Goal: Use online tool/utility: Utilize a website feature to perform a specific function

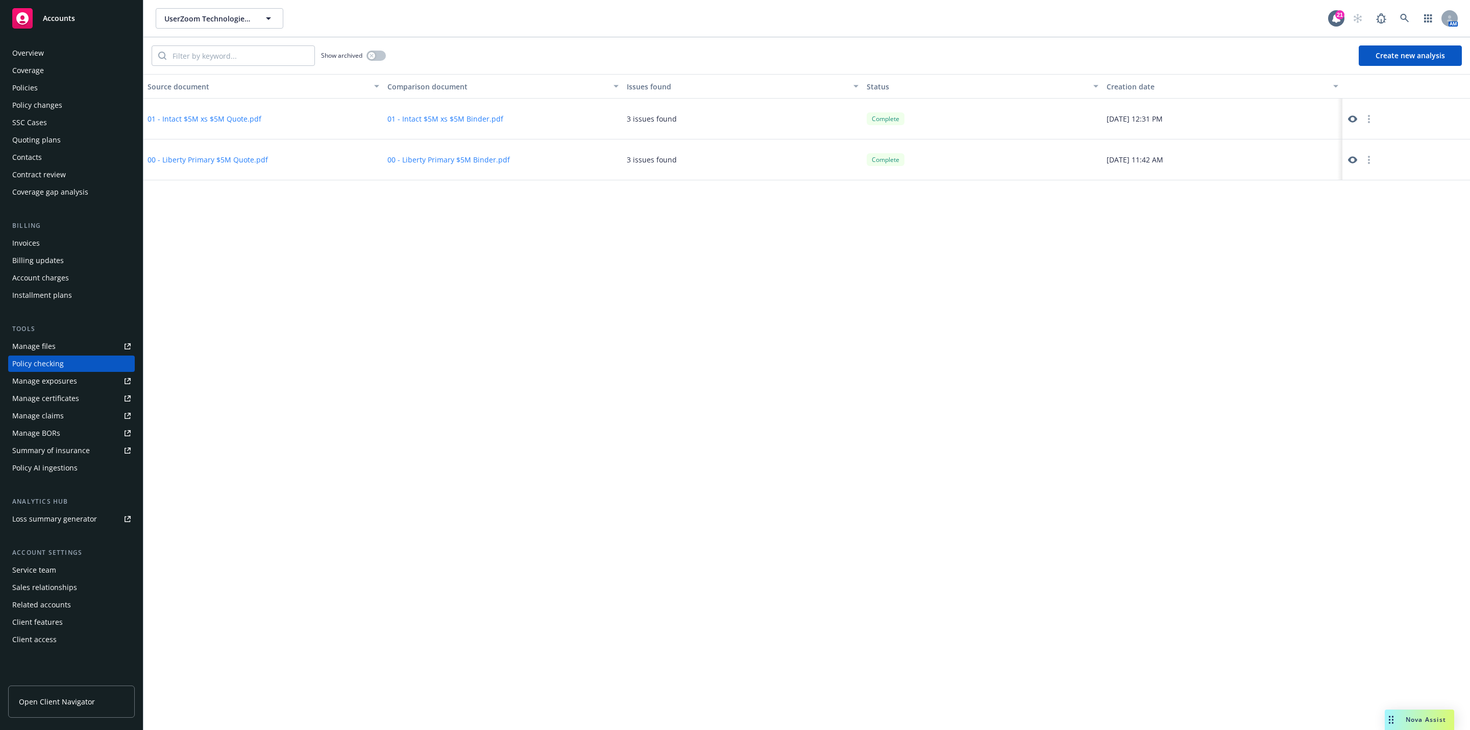
click at [402, 386] on div "Source document Comparison document Issues found Status Creation date 01 - Inta…" at bounding box center [806, 402] width 1327 height 656
click at [1408, 18] on icon at bounding box center [1404, 18] width 9 height 9
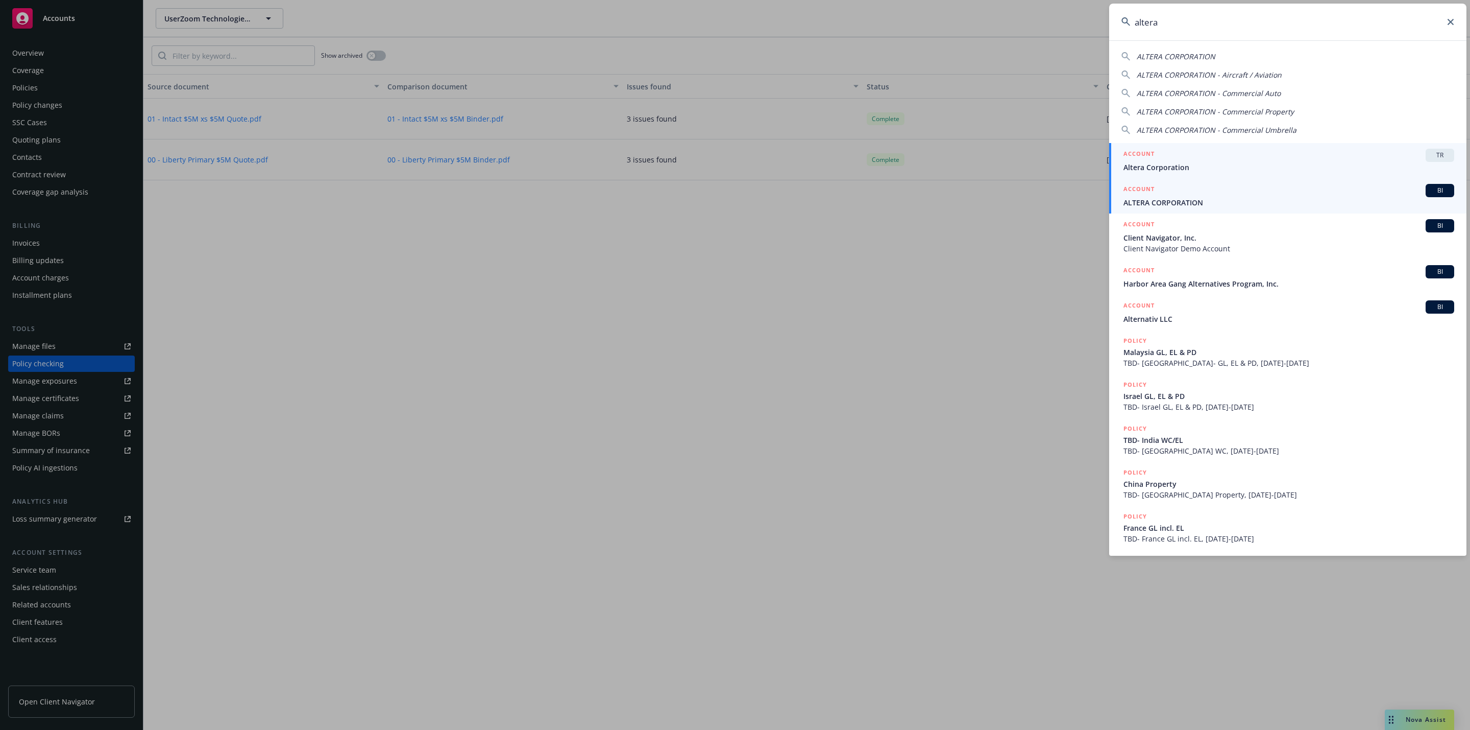
type input "altera"
click at [1276, 193] on div "ACCOUNT BI" at bounding box center [1289, 190] width 331 height 13
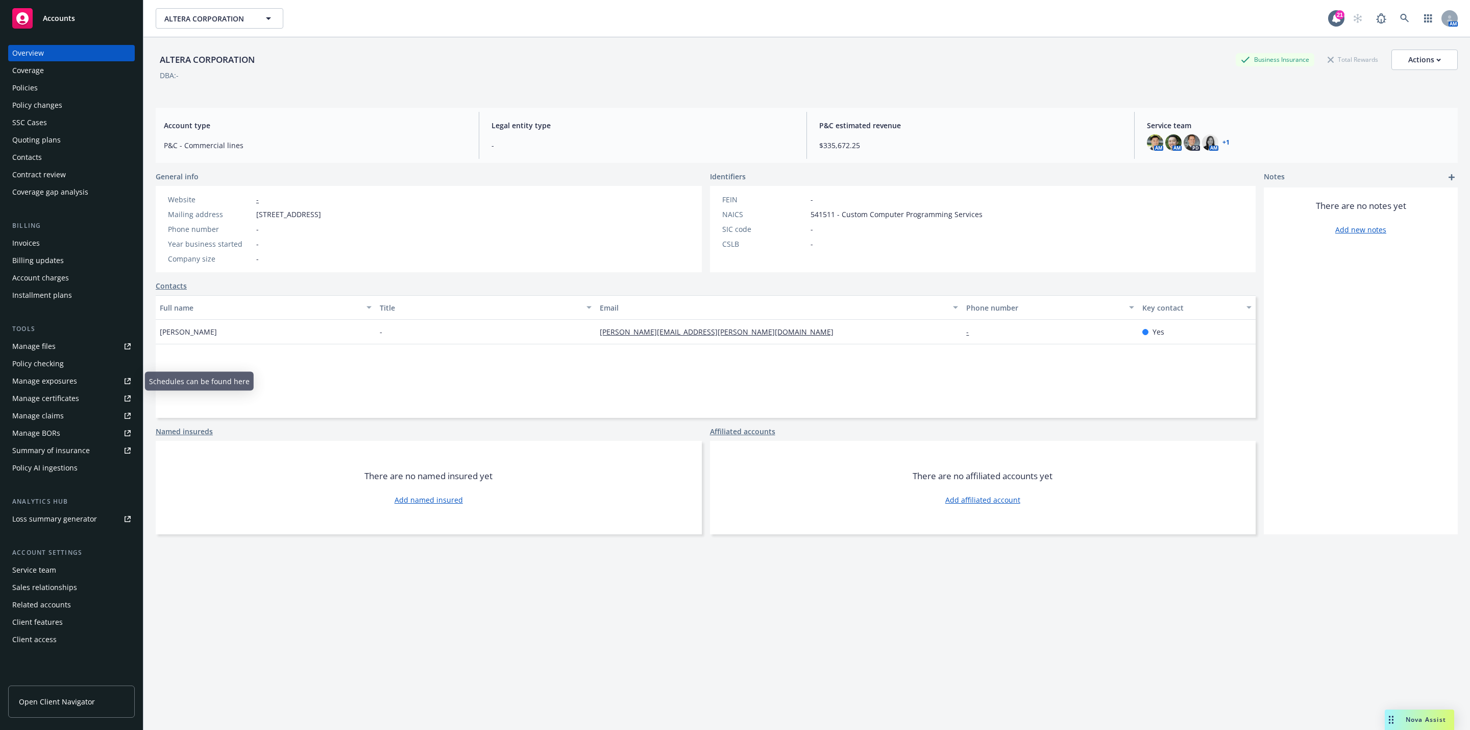
click at [54, 368] on div "Policy checking" at bounding box center [38, 363] width 52 height 16
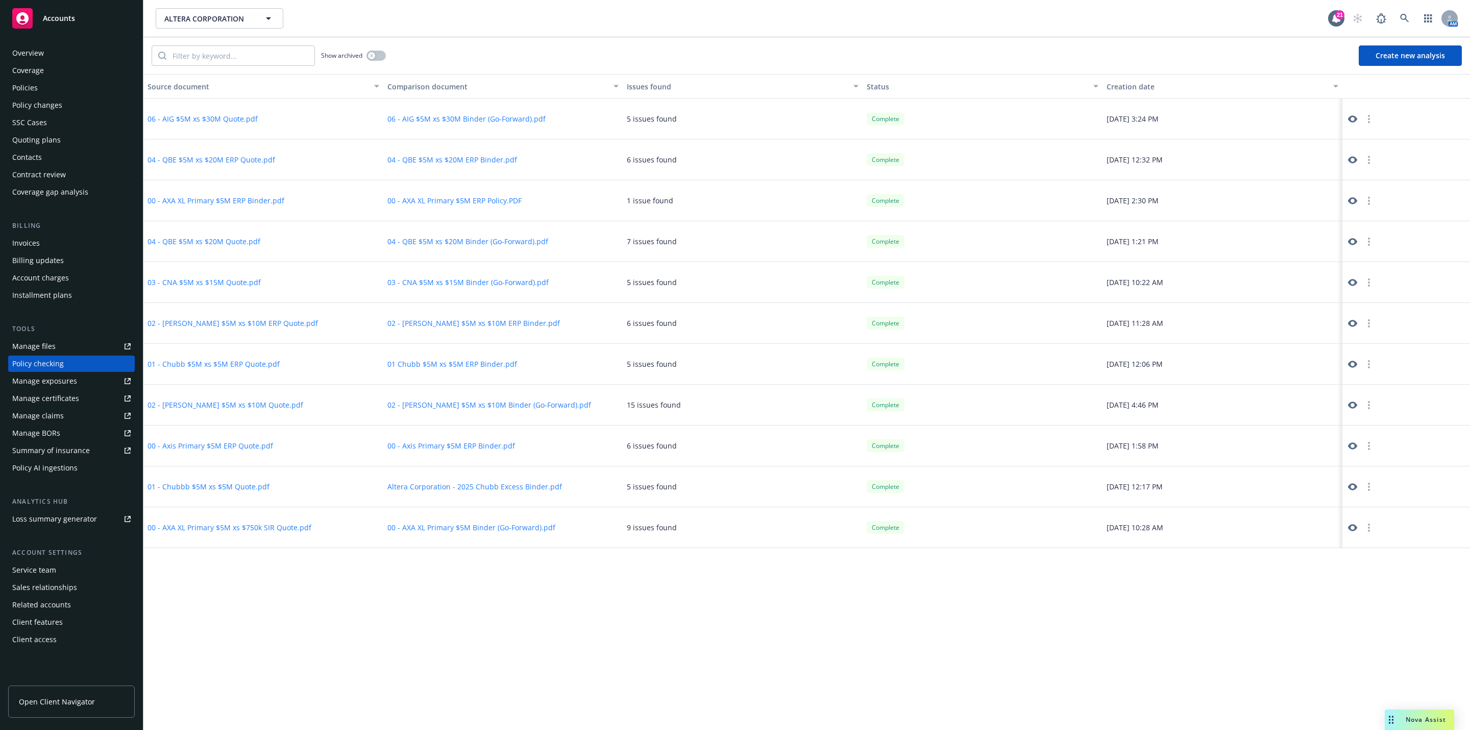
click at [1380, 53] on button "Create new analysis" at bounding box center [1410, 55] width 103 height 20
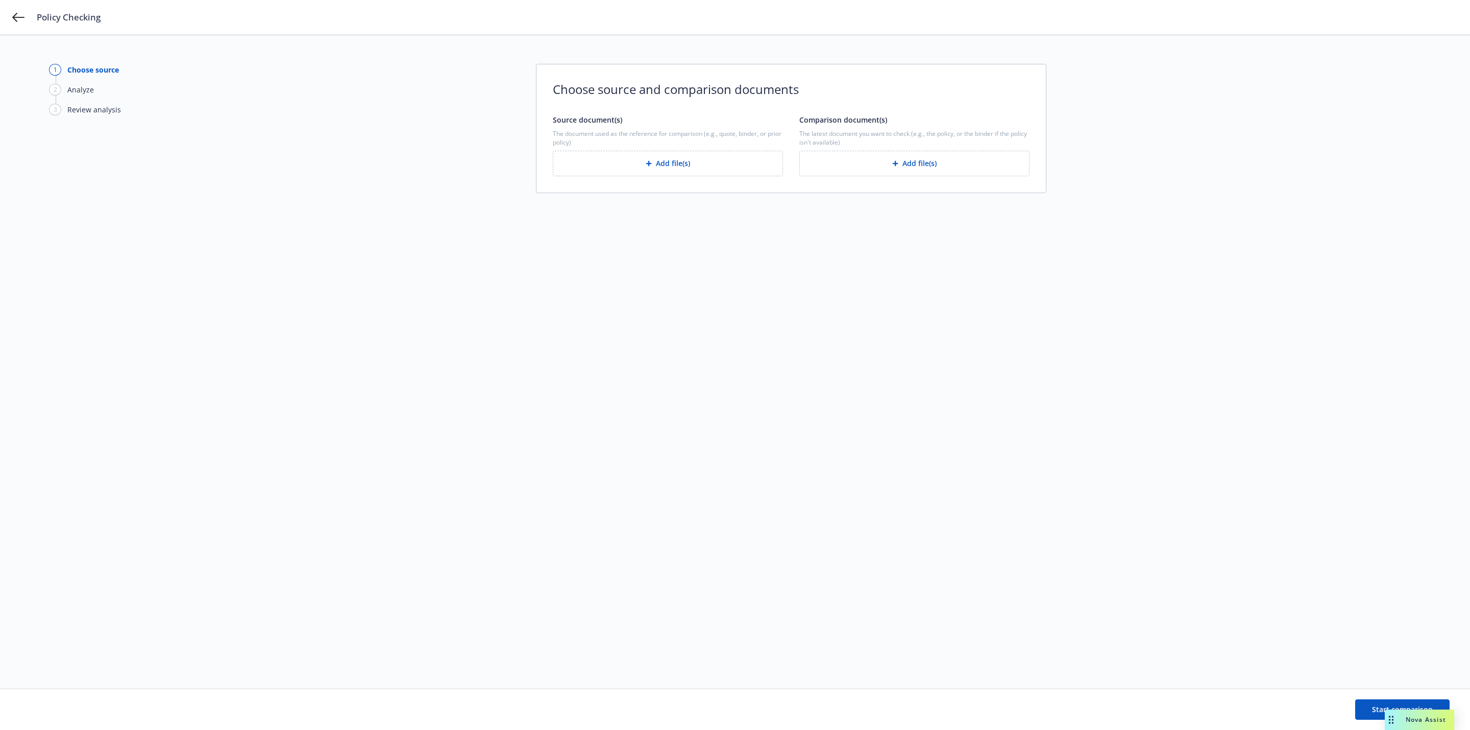
click at [879, 161] on button "Add file(s)" at bounding box center [915, 164] width 230 height 26
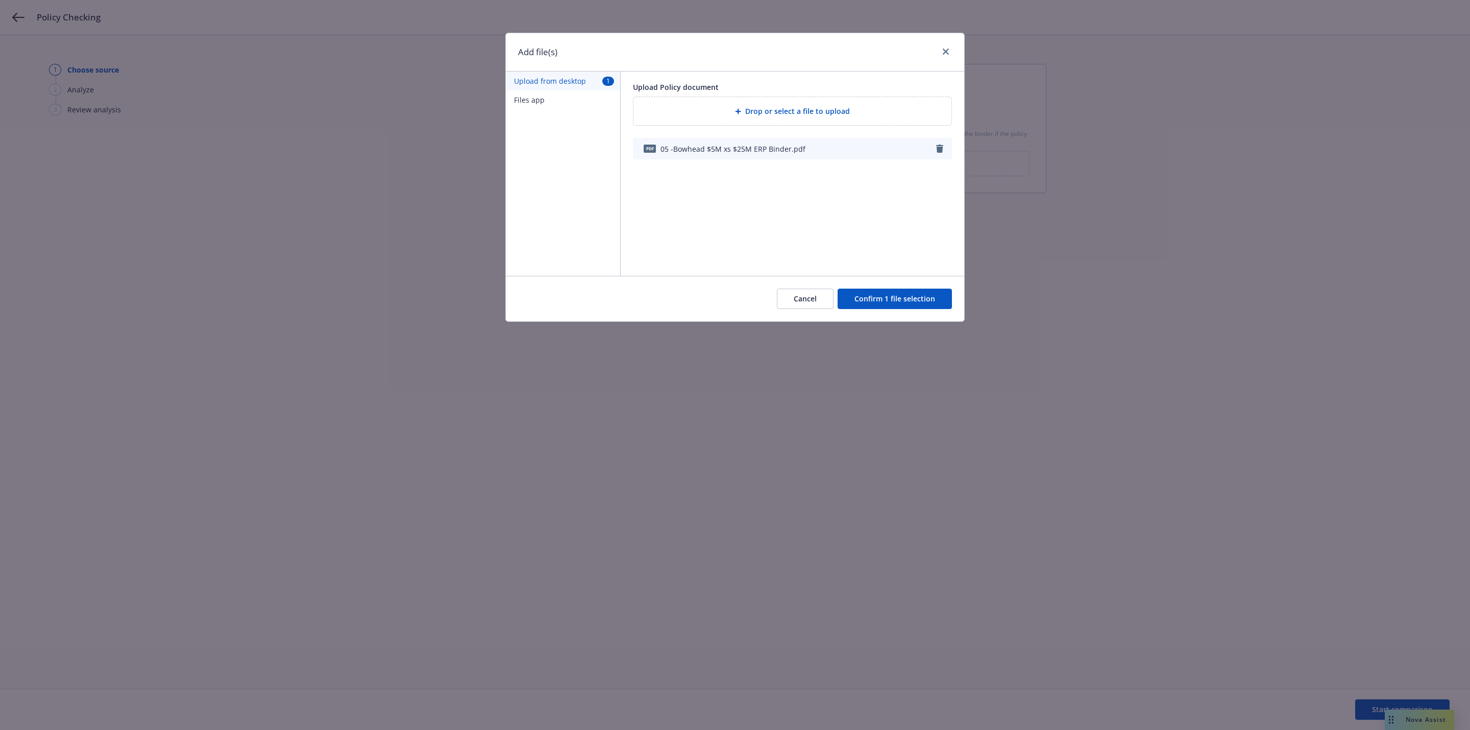
click at [880, 298] on button "Confirm 1 file selection" at bounding box center [895, 298] width 114 height 20
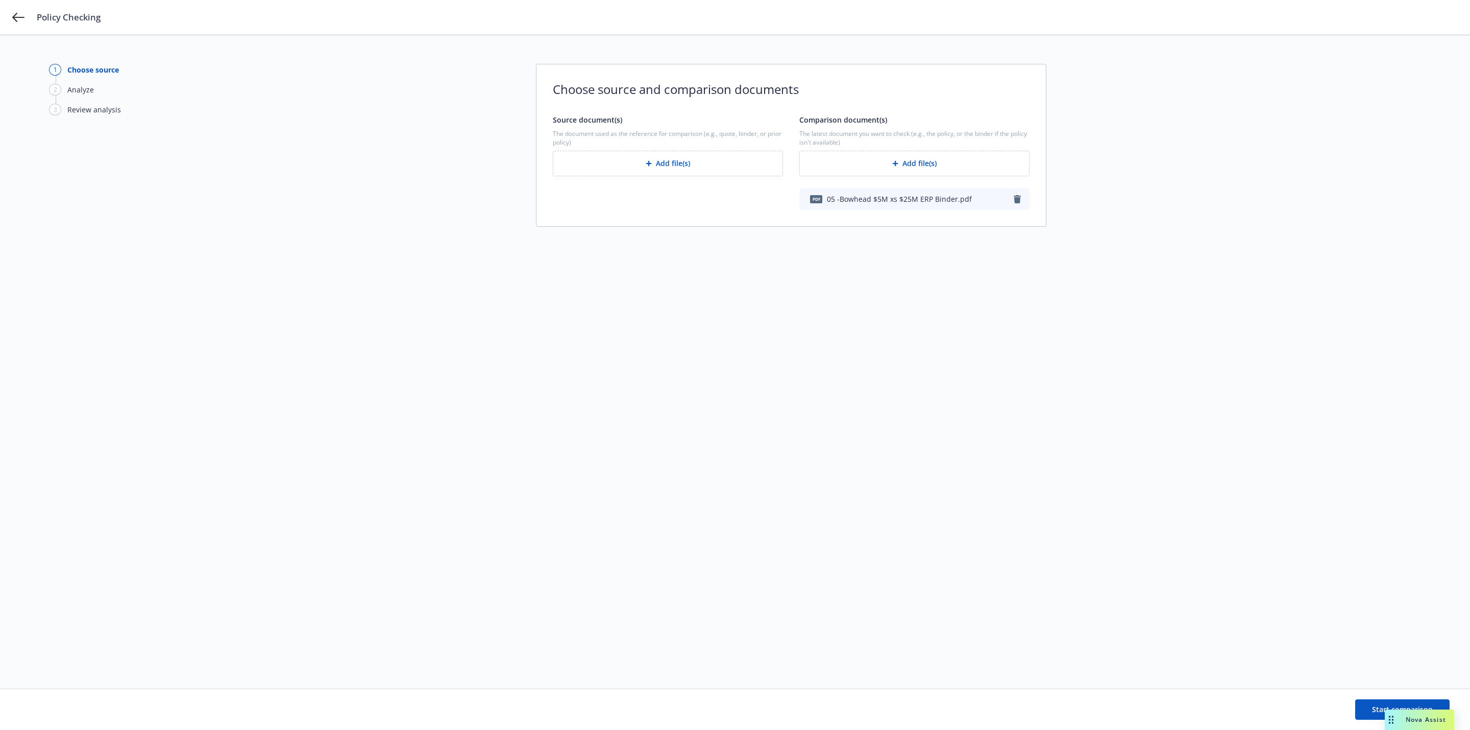
click at [749, 291] on div "1 Choose source 2 Analyze 3 Review analysis Choose source and comparison docume…" at bounding box center [735, 362] width 1372 height 596
click at [691, 167] on button "Add file(s)" at bounding box center [668, 164] width 230 height 26
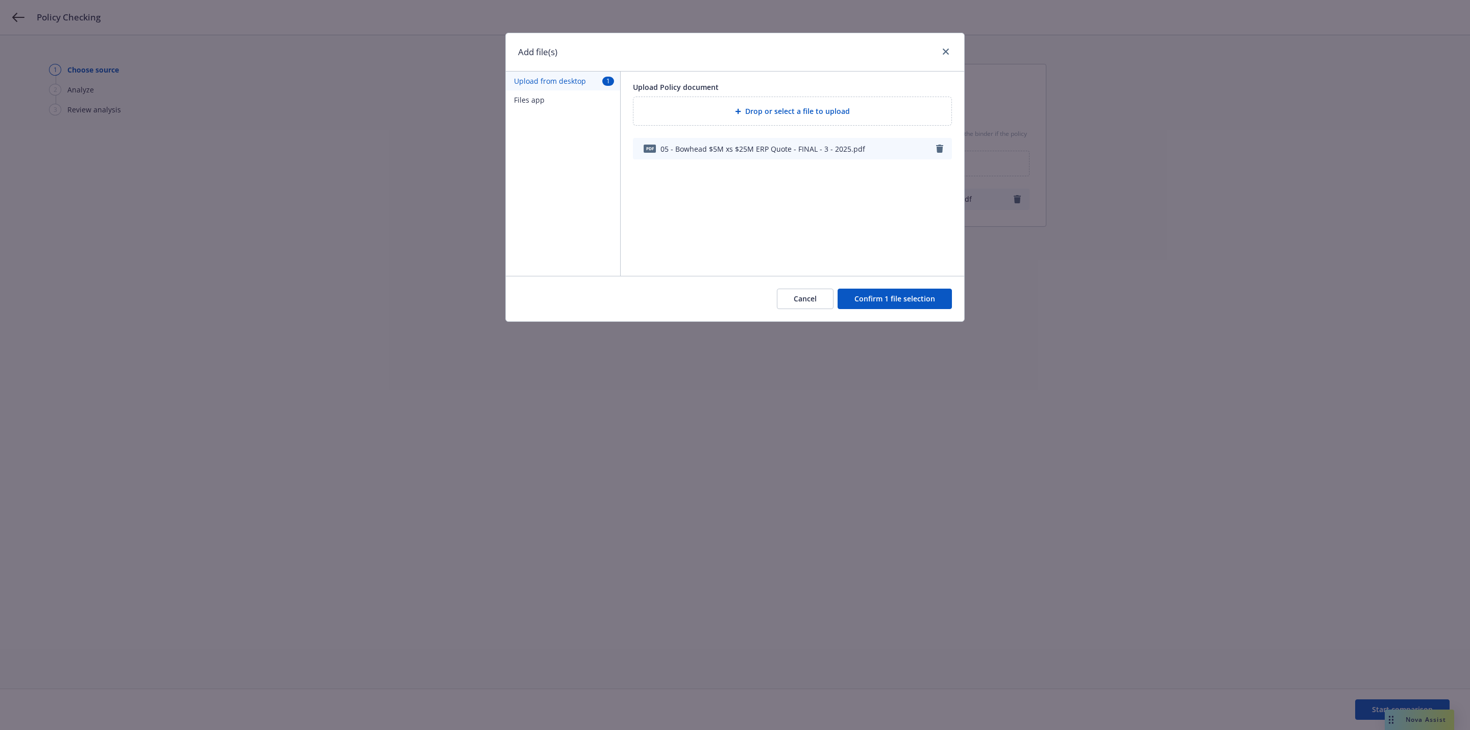
click at [897, 302] on button "Confirm 1 file selection" at bounding box center [895, 298] width 114 height 20
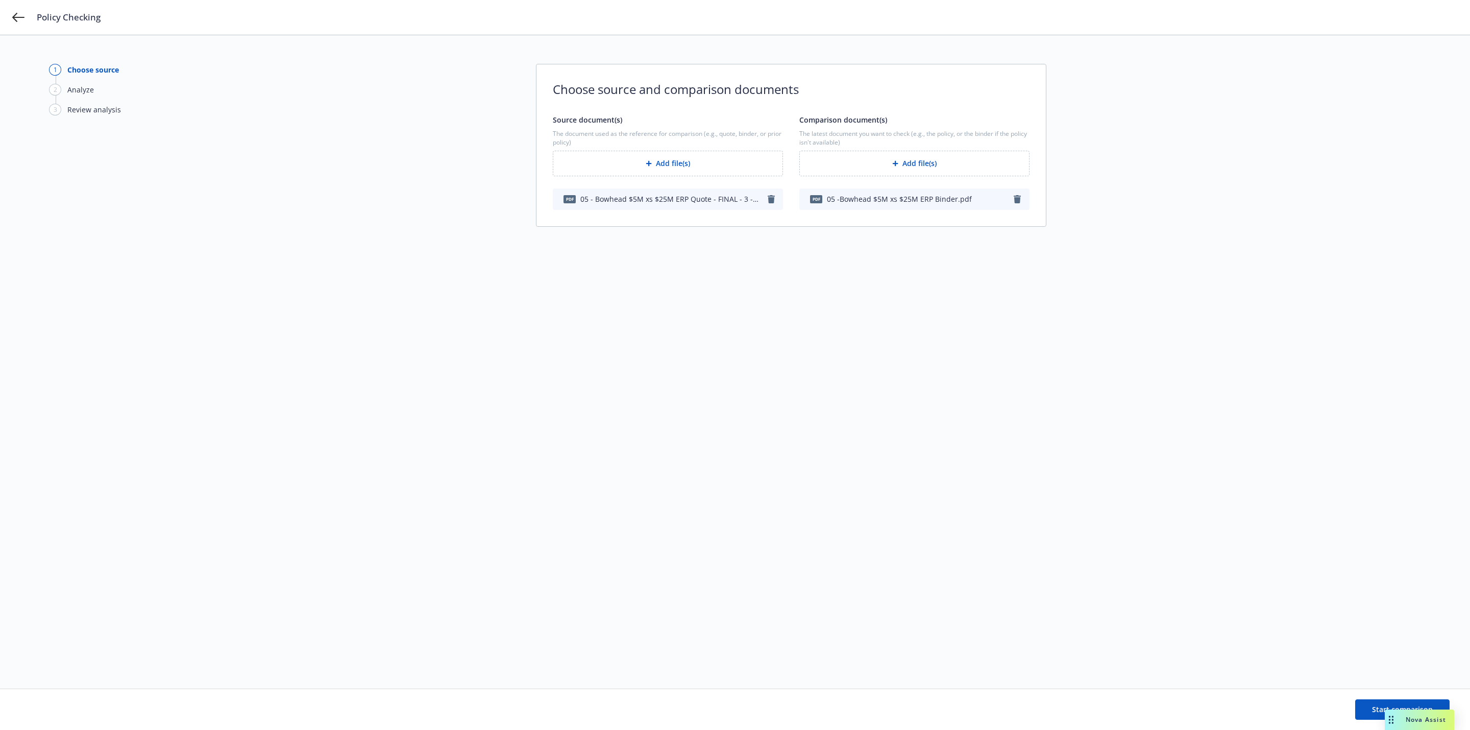
click at [1015, 404] on div "1 Choose source 2 Analyze 3 Review analysis Choose source and comparison docume…" at bounding box center [735, 362] width 1372 height 596
click at [1366, 707] on button "Start comparison" at bounding box center [1402, 709] width 94 height 20
